Goal: Obtain resource: Download file/media

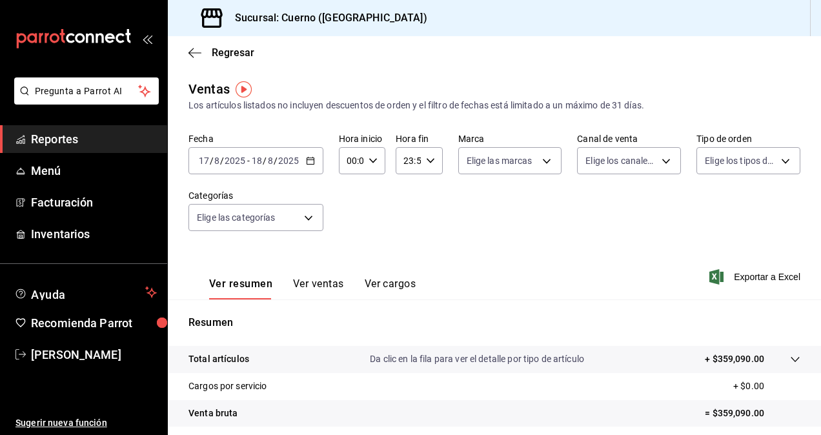
click at [311, 165] on icon "button" at bounding box center [310, 160] width 9 height 9
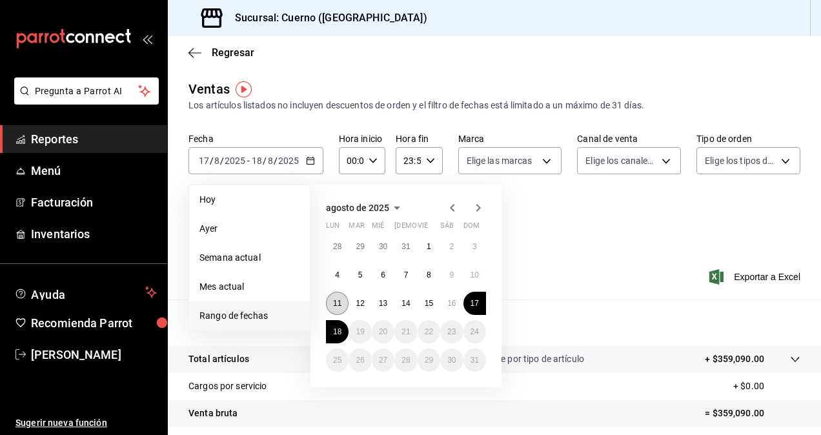
click at [340, 304] on abbr "11" at bounding box center [337, 303] width 8 height 9
click at [340, 325] on button "18" at bounding box center [337, 331] width 23 height 23
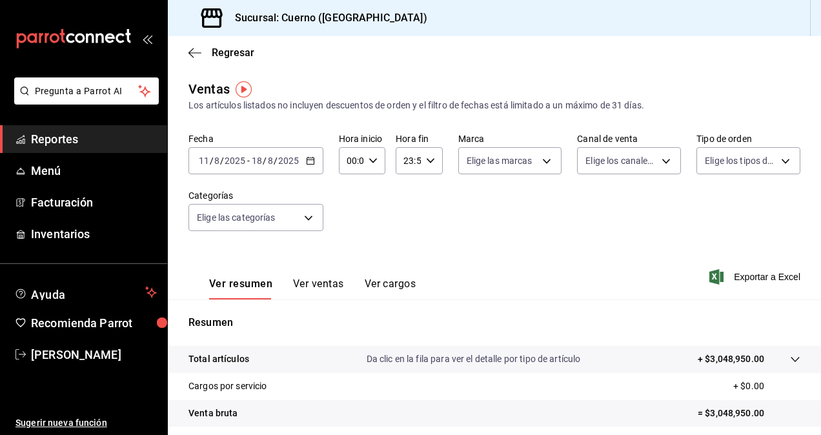
click at [514, 272] on div "Ver resumen Ver ventas Ver cargos Exportar a Excel" at bounding box center [494, 272] width 653 height 53
click at [311, 163] on icon "button" at bounding box center [310, 160] width 9 height 9
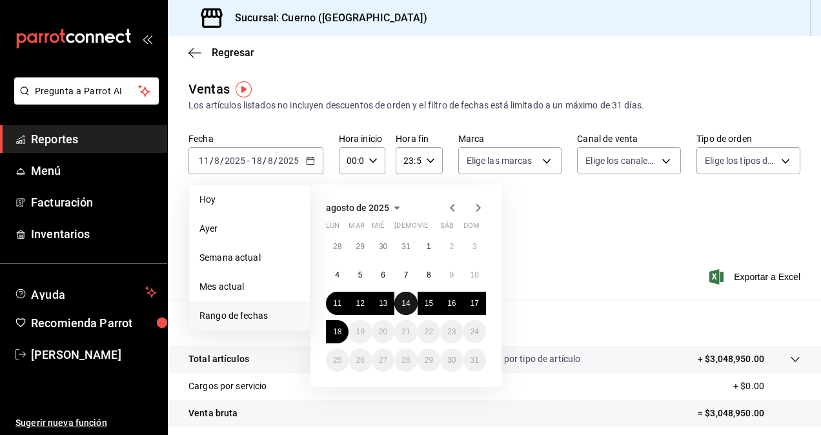
click at [405, 299] on abbr "14" at bounding box center [405, 303] width 8 height 9
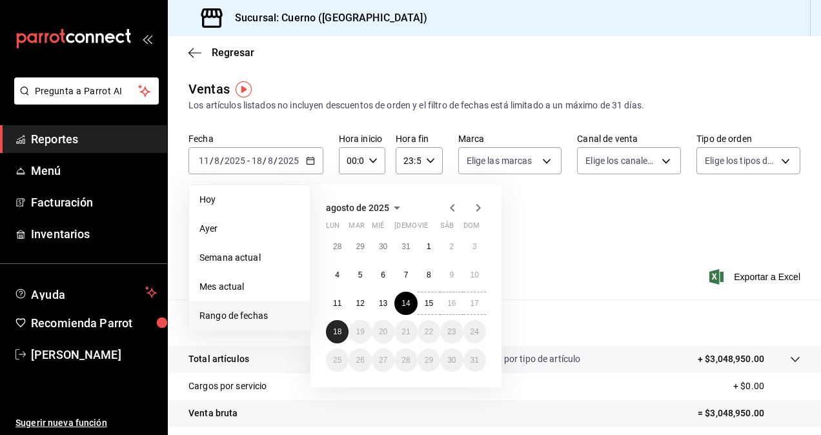
click at [338, 337] on button "18" at bounding box center [337, 331] width 23 height 23
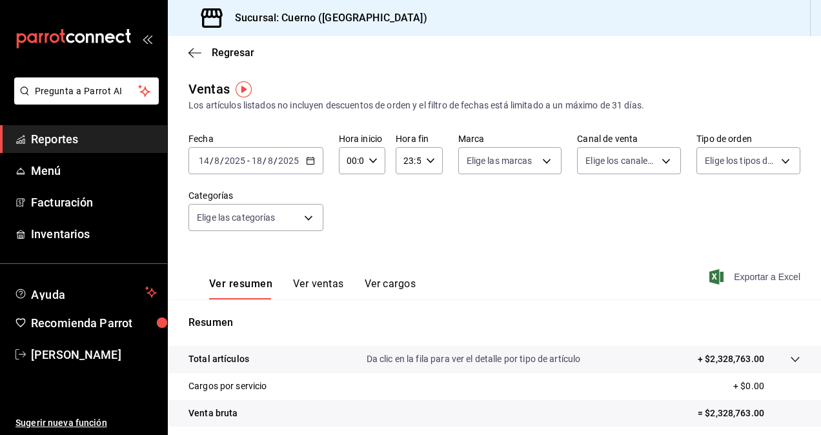
click at [772, 278] on span "Exportar a Excel" at bounding box center [756, 276] width 88 height 15
